Goal: Transaction & Acquisition: Purchase product/service

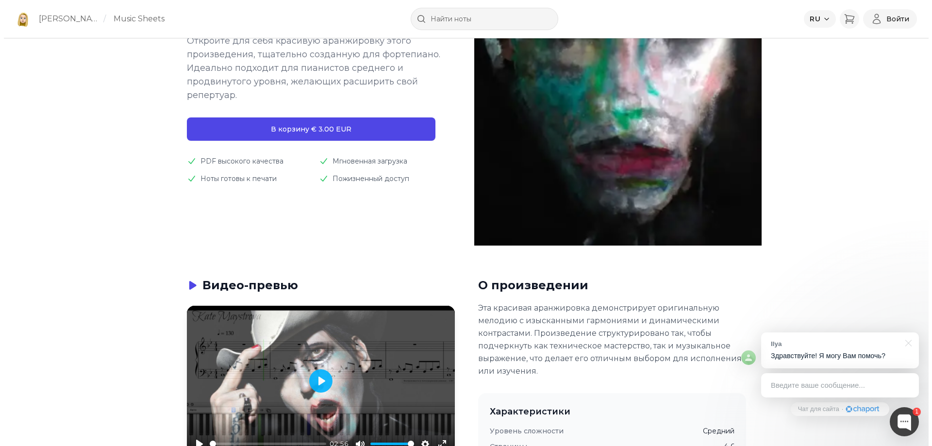
scroll to position [194, 0]
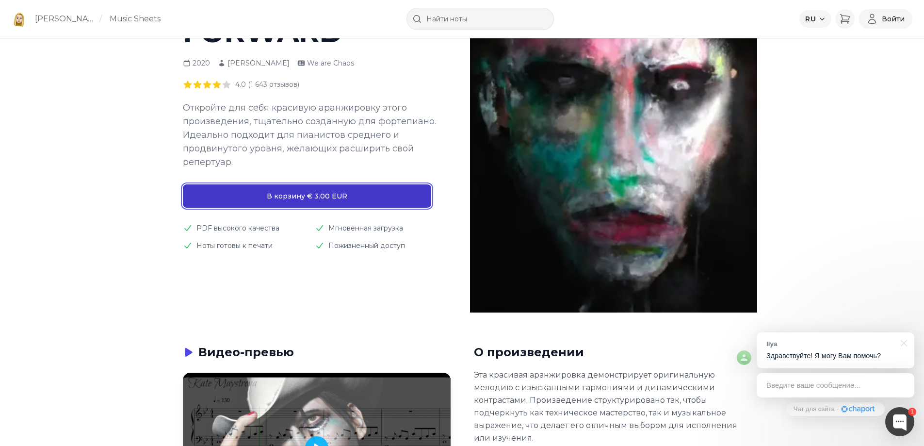
click at [360, 190] on button "В корзину € 3.00 EUR" at bounding box center [307, 195] width 248 height 23
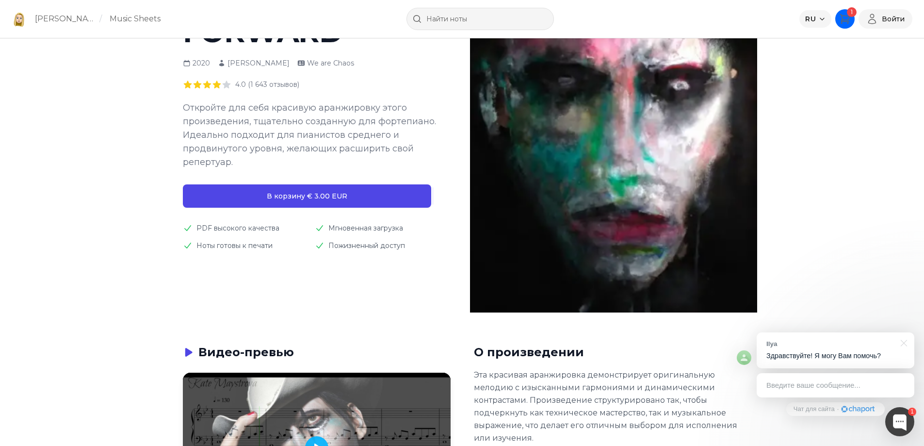
click at [626, 16] on icon "Корзина" at bounding box center [844, 19] width 9 height 9
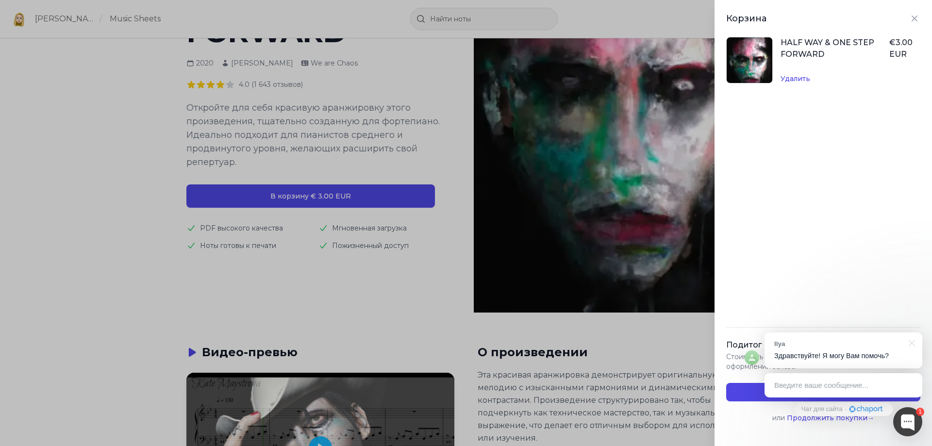
click at [626, 52] on link "HALF WAY & ONE STEP FORWARD" at bounding box center [827, 48] width 94 height 21
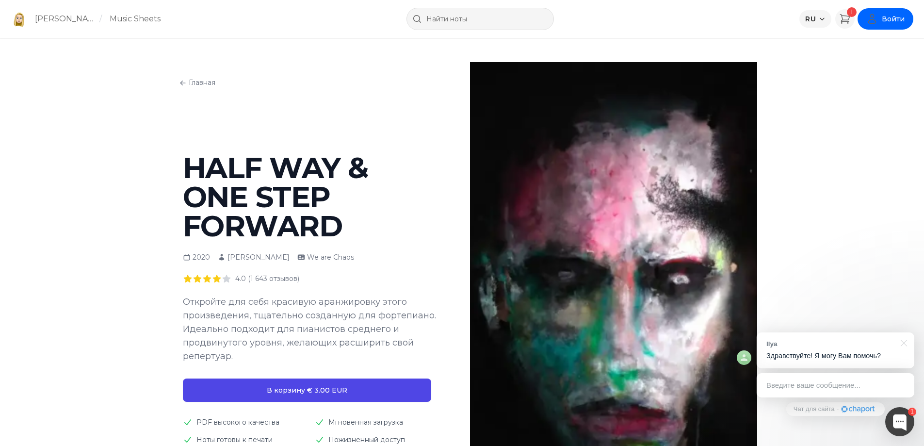
click at [886, 15] on span "Войти" at bounding box center [893, 19] width 23 height 10
drag, startPoint x: 855, startPoint y: 22, endPoint x: 846, endPoint y: 20, distance: 8.9
click at [854, 22] on div "RU 1 Войти" at bounding box center [856, 18] width 113 height 19
click at [847, 20] on icon "Корзина" at bounding box center [844, 19] width 9 height 9
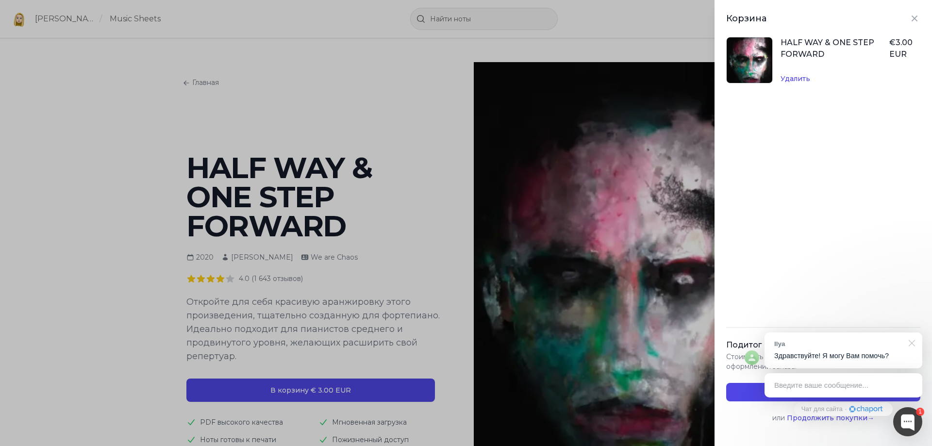
click at [913, 341] on div at bounding box center [910, 342] width 24 height 20
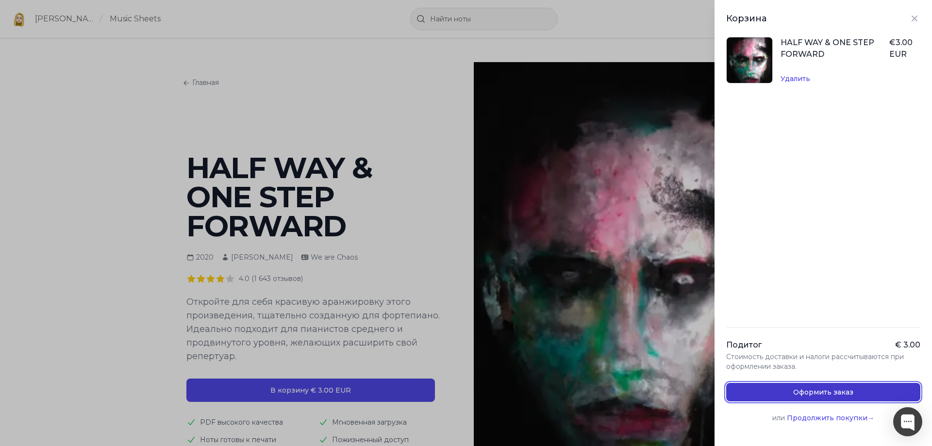
click at [845, 396] on button "Оформить заказ" at bounding box center [823, 392] width 194 height 18
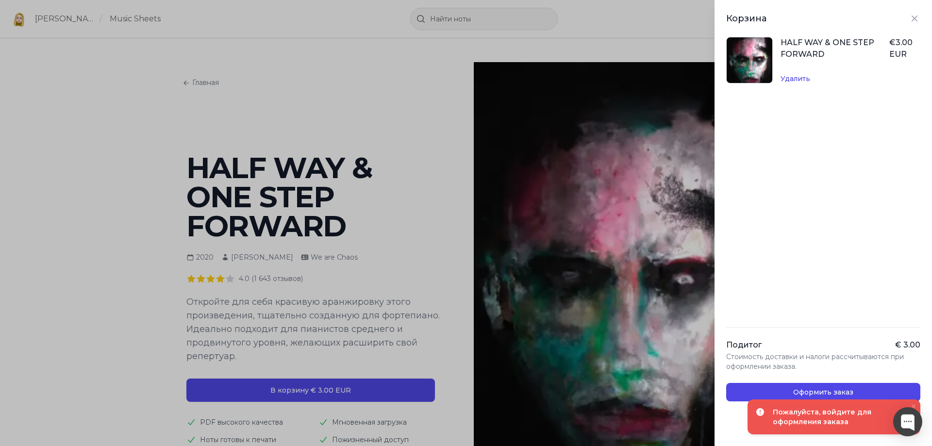
click at [348, 109] on div "Корзина HALF WAY & ONE STEP FORWARD € 3.00 EUR Удалить Подитог € 3.00 Стоимость…" at bounding box center [466, 223] width 932 height 446
click at [353, 108] on div "Корзина HALF WAY & ONE STEP FORWARD € 3.00 EUR Удалить Подитог € 3.00 Стоимость…" at bounding box center [466, 223] width 932 height 446
click at [910, 16] on icon "Close panel" at bounding box center [914, 19] width 12 height 12
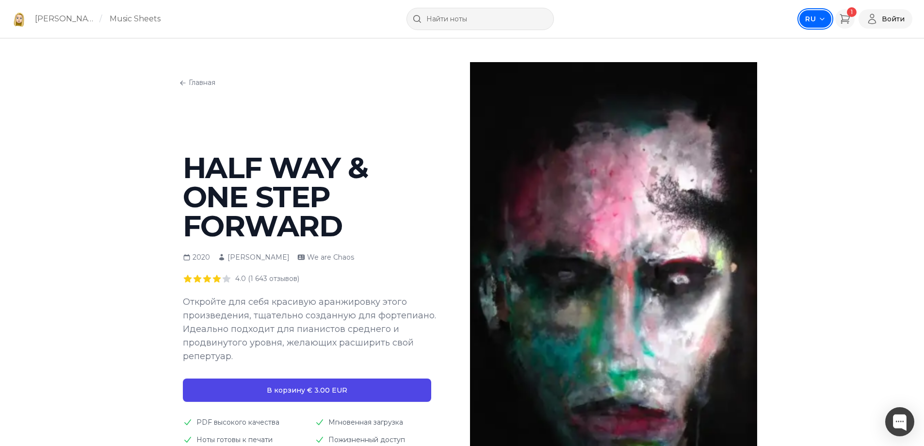
click at [829, 16] on button "RU" at bounding box center [816, 18] width 32 height 17
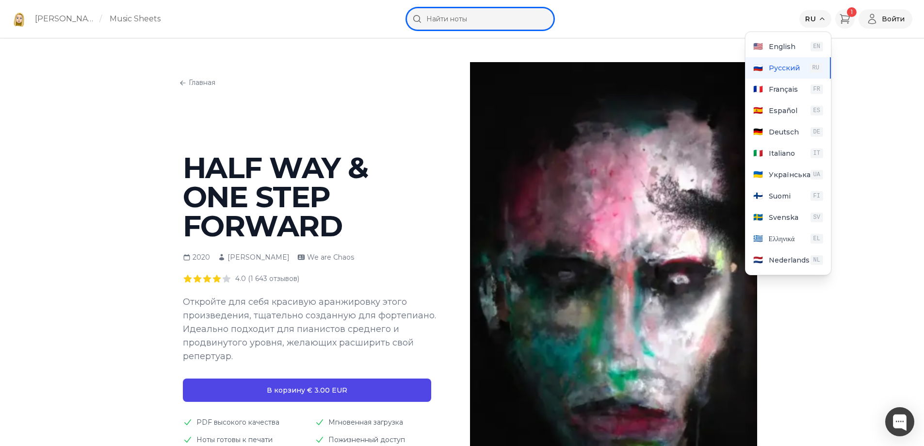
click at [533, 17] on input "text" at bounding box center [480, 19] width 147 height 22
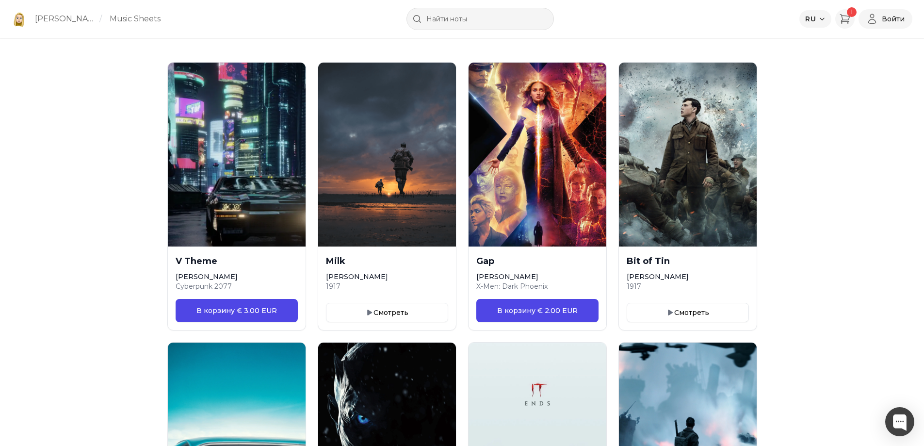
click at [84, 19] on link "[PERSON_NAME]" at bounding box center [65, 19] width 61 height 12
click at [149, 18] on link "Music Sheets" at bounding box center [135, 19] width 51 height 12
click at [78, 18] on link "[PERSON_NAME]" at bounding box center [65, 19] width 61 height 12
click at [136, 18] on link "Music Sheets" at bounding box center [135, 19] width 51 height 12
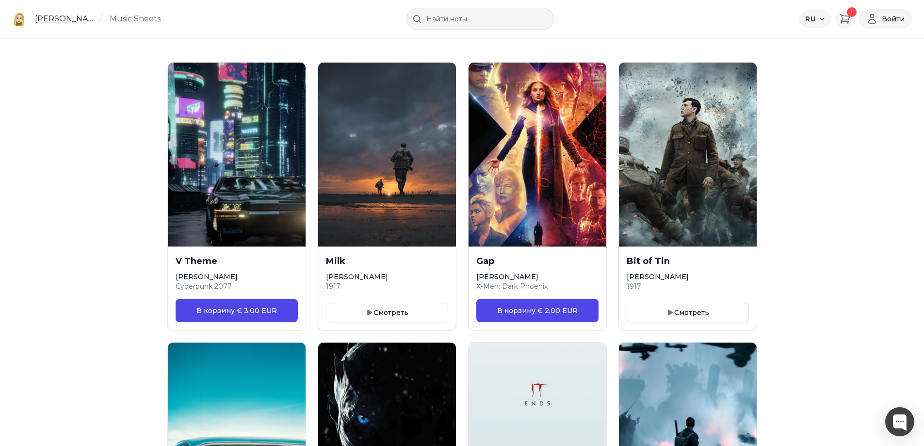
click at [68, 20] on link "[PERSON_NAME]" at bounding box center [65, 19] width 61 height 12
click at [118, 21] on link "Music Sheets" at bounding box center [135, 19] width 51 height 12
click at [74, 21] on link "[PERSON_NAME]" at bounding box center [65, 19] width 61 height 12
click at [895, 26] on button "Войти" at bounding box center [886, 18] width 54 height 19
click at [867, 45] on button "Войти" at bounding box center [865, 42] width 93 height 17
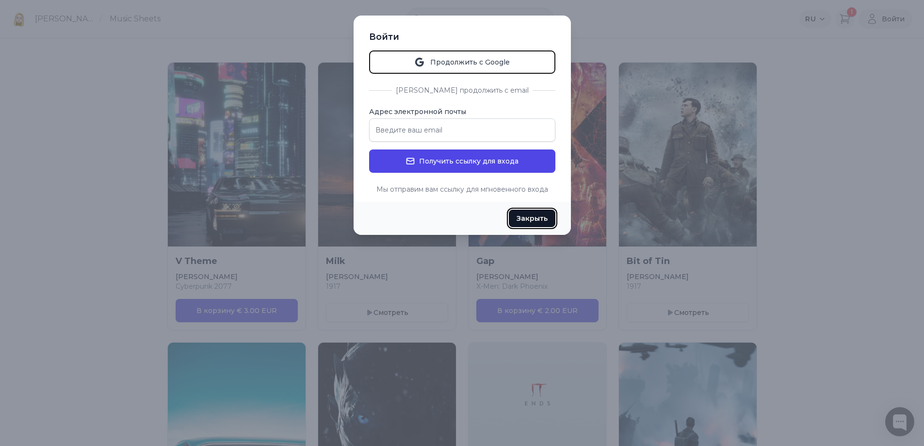
click at [544, 215] on button "Закрыть" at bounding box center [532, 218] width 47 height 17
